Goal: Task Accomplishment & Management: Manage account settings

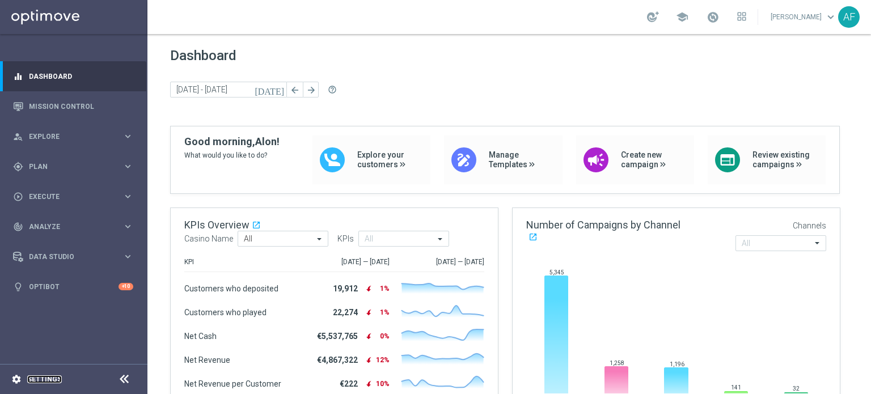
click at [44, 378] on link "Settings" at bounding box center [44, 379] width 35 height 7
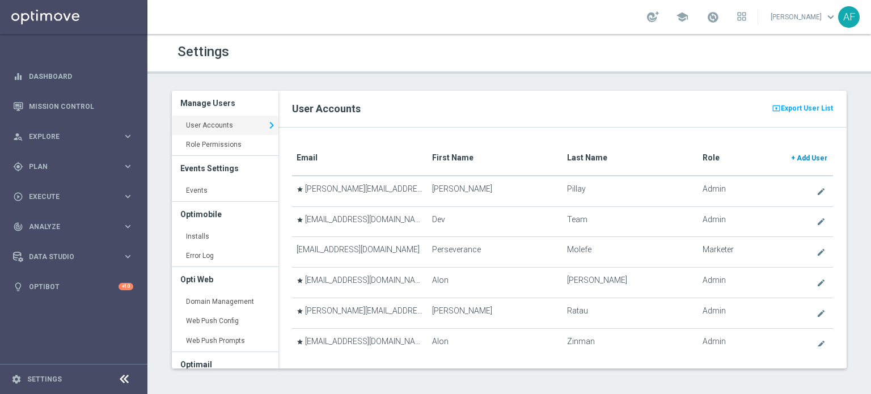
click at [802, 155] on span "Add User" at bounding box center [811, 158] width 31 height 8
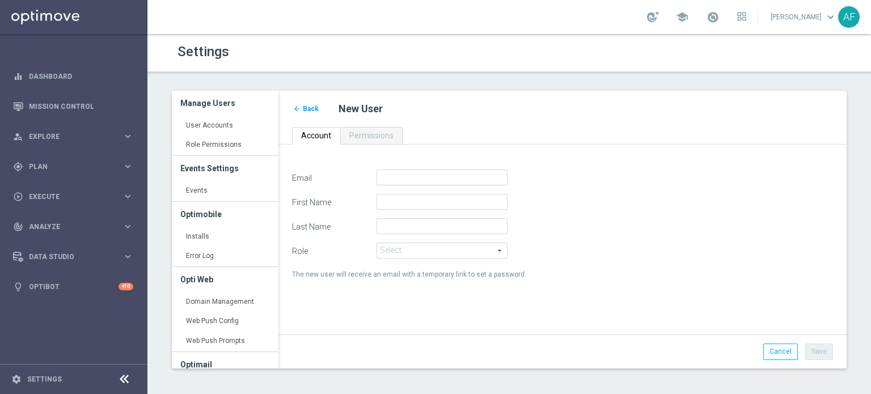
click at [317, 107] on span "Back" at bounding box center [311, 109] width 16 height 8
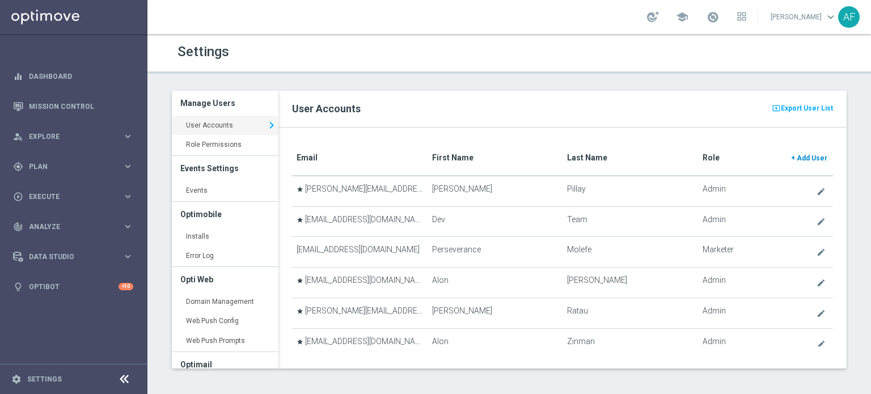
click at [798, 153] on link "+ Add User" at bounding box center [809, 158] width 39 height 18
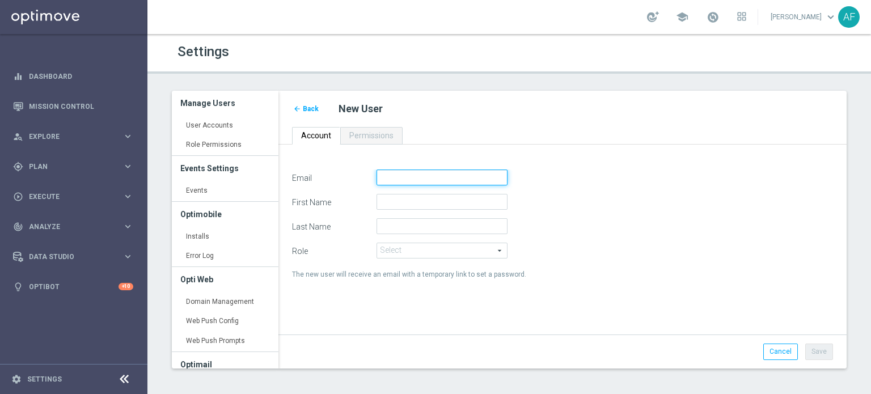
click at [440, 172] on input "Email" at bounding box center [441, 177] width 131 height 16
paste input "[PERSON_NAME][EMAIL_ADDRESS][DOMAIN_NAME]"
type input "[PERSON_NAME][EMAIL_ADDRESS][DOMAIN_NAME]"
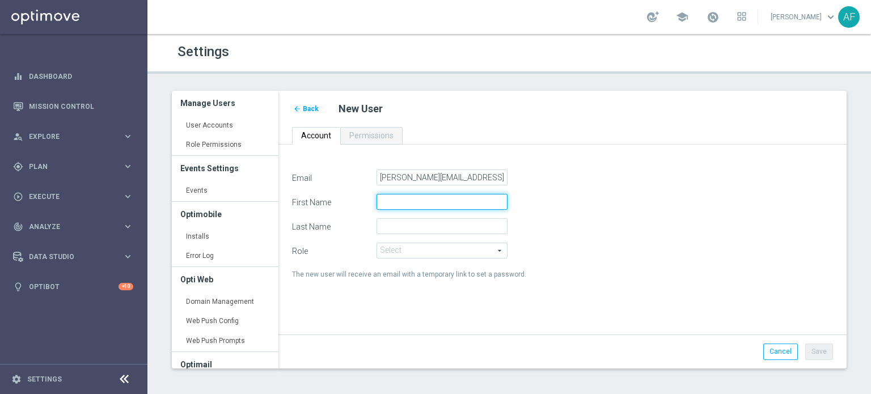
click at [425, 196] on input "First Name" at bounding box center [441, 202] width 131 height 16
paste input "[PERSON_NAME][EMAIL_ADDRESS][DOMAIN_NAME]"
drag, startPoint x: 478, startPoint y: 200, endPoint x: 423, endPoint y: 194, distance: 54.7
click at [423, 194] on input "[PERSON_NAME][EMAIL_ADDRESS][DOMAIN_NAME]" at bounding box center [441, 202] width 131 height 16
type input "[PERSON_NAME]"
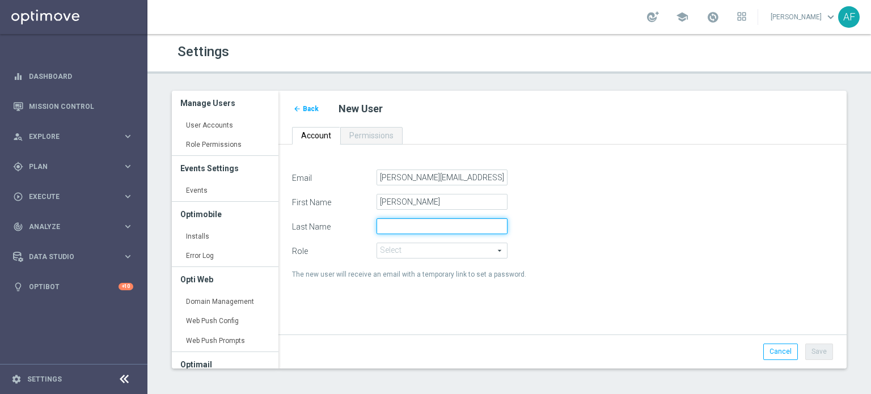
click at [413, 227] on input "Last Name" at bounding box center [441, 226] width 131 height 16
paste input "Tonleu"
type input "Tonleu"
click at [409, 250] on span at bounding box center [442, 250] width 130 height 15
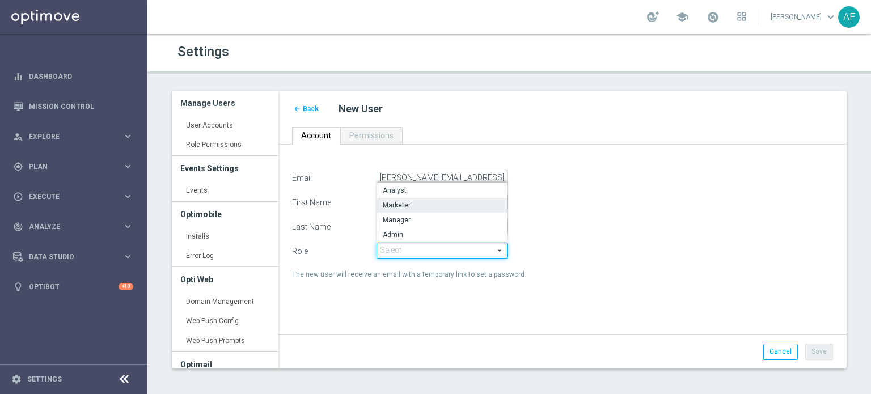
click at [416, 207] on span "Marketer" at bounding box center [442, 205] width 118 height 9
type input "Marketer"
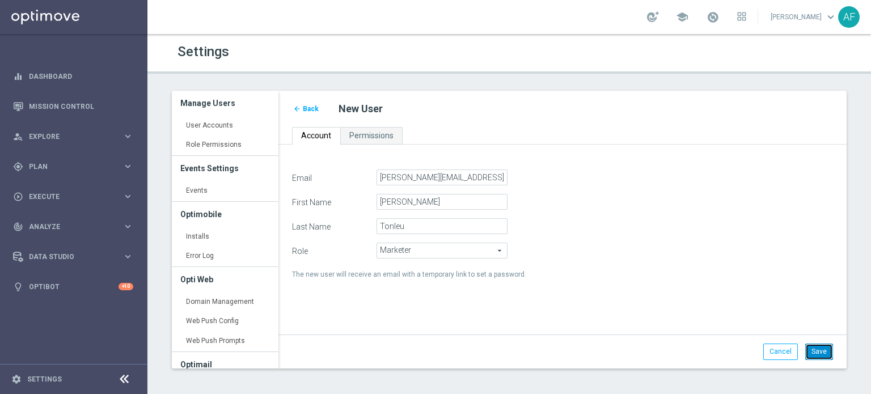
click at [821, 347] on button "Save" at bounding box center [819, 352] width 28 height 16
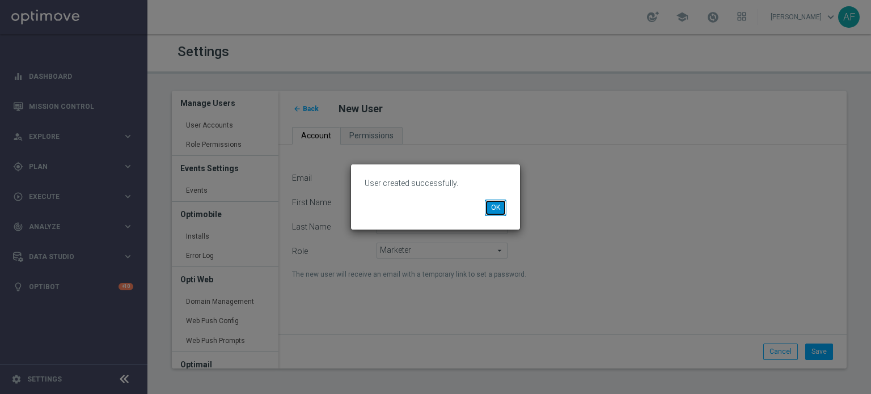
click at [498, 210] on button "OK" at bounding box center [496, 208] width 22 height 16
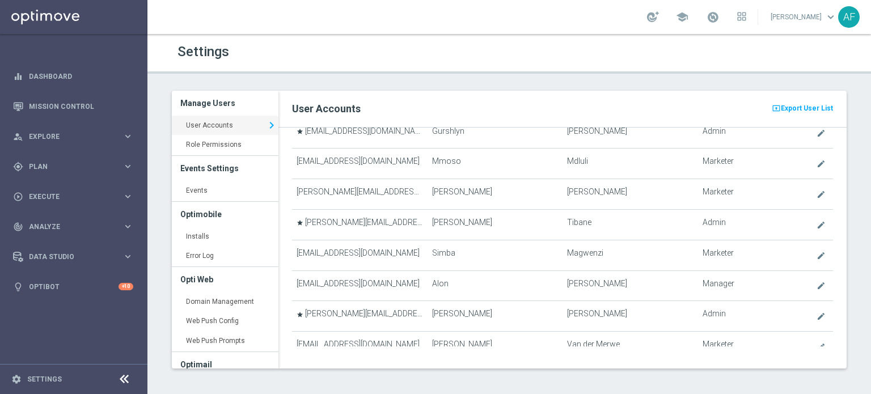
scroll to position [667, 0]
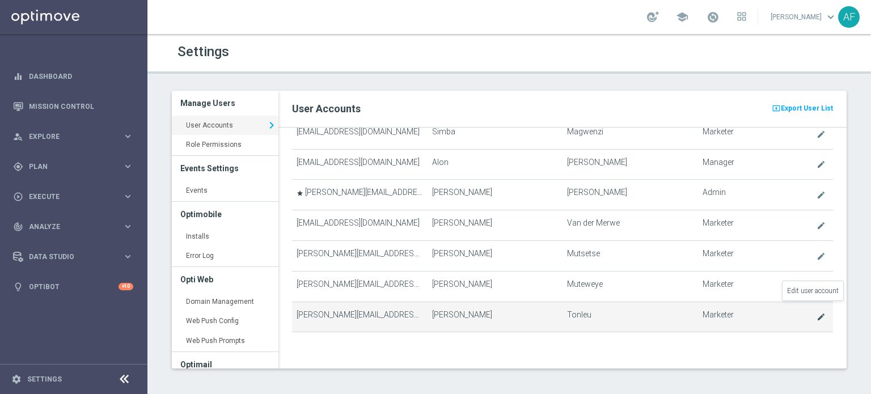
click at [816, 312] on icon "create" at bounding box center [820, 316] width 9 height 9
click at [814, 302] on td "create Marketer" at bounding box center [765, 317] width 135 height 31
click at [816, 312] on icon "create" at bounding box center [820, 316] width 9 height 9
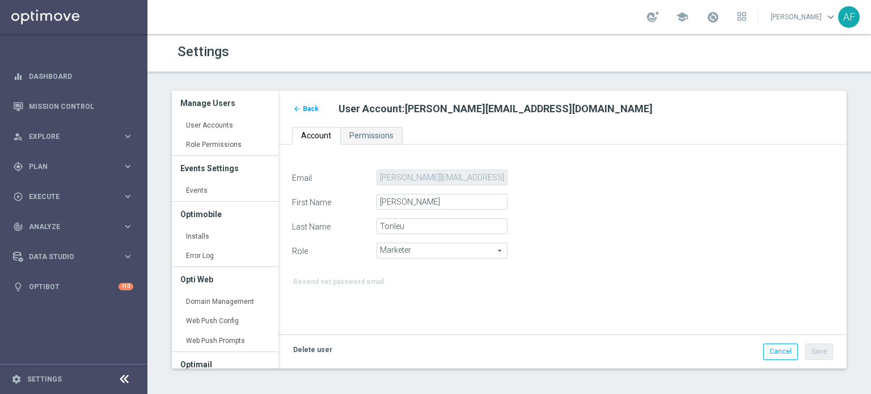
click at [315, 353] on link "Delete user" at bounding box center [312, 350] width 41 height 12
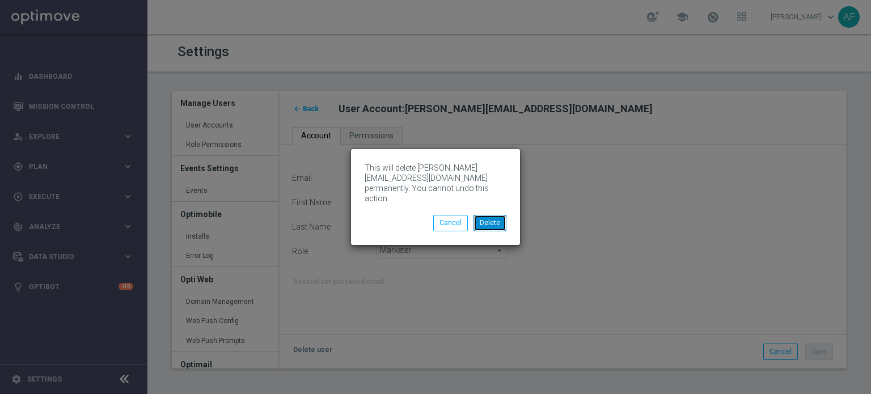
click at [483, 216] on button "Delete" at bounding box center [489, 223] width 33 height 16
